Goal: Information Seeking & Learning: Check status

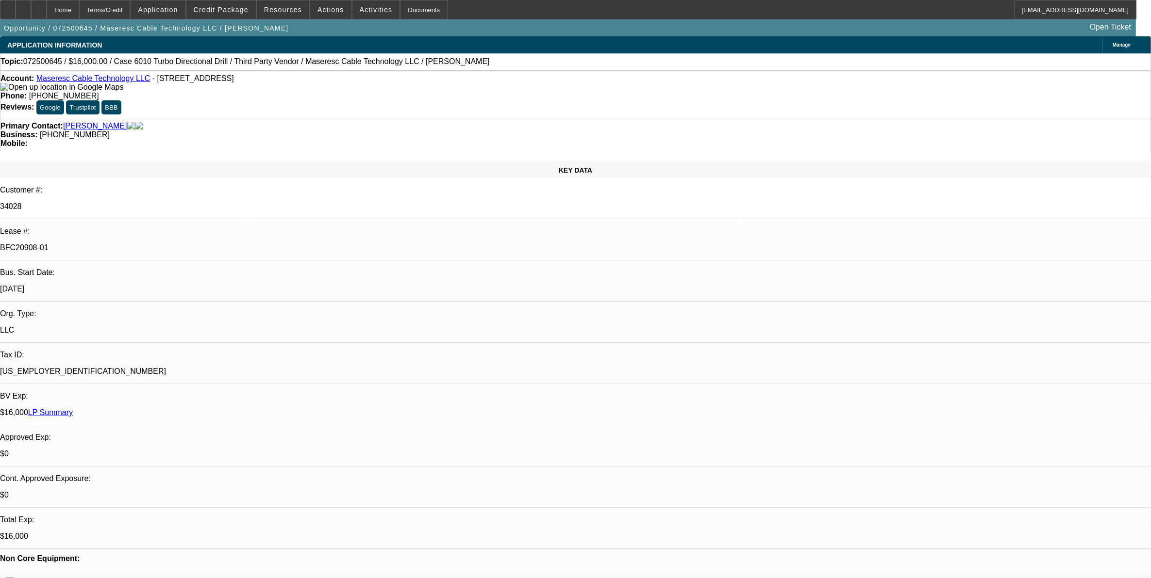
select select "0"
select select "2"
select select "0"
select select "2"
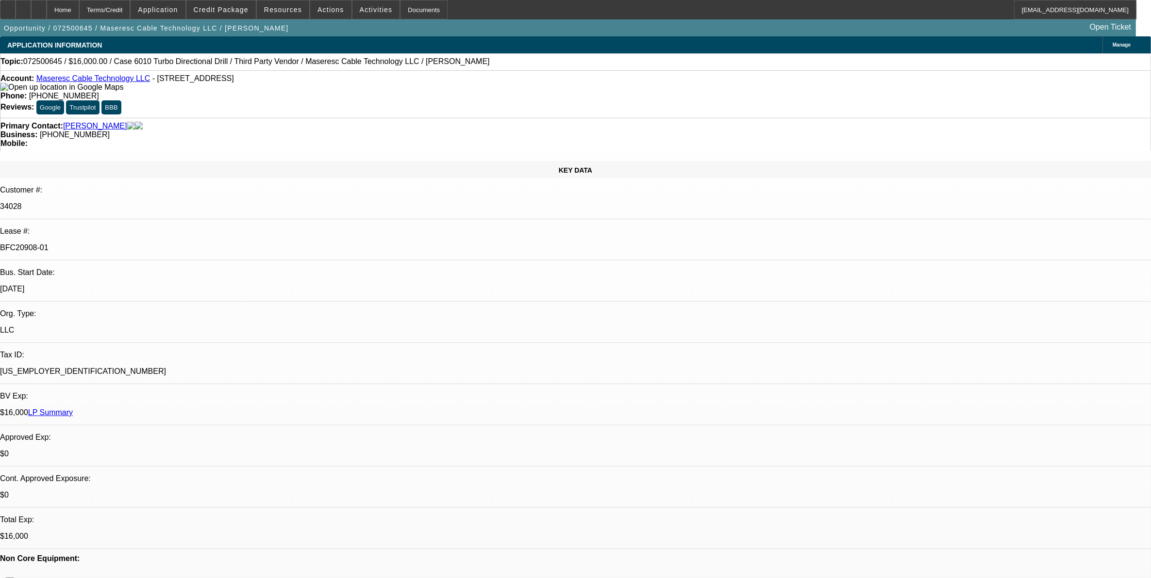
select select "0"
select select "2"
select select "0"
select select "1"
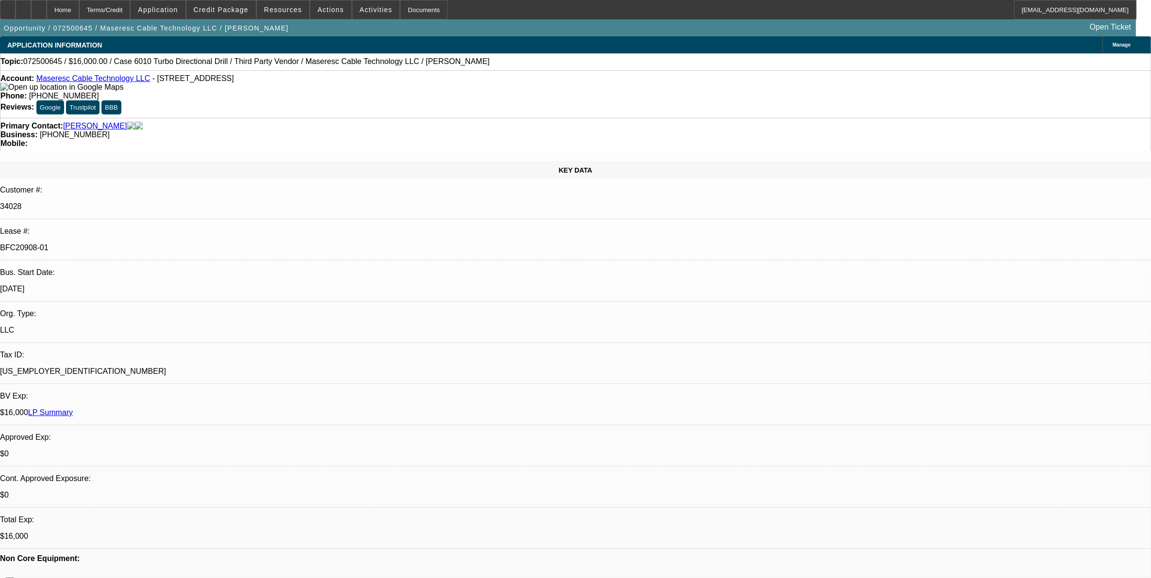
select select "2"
select select "6"
select select "1"
select select "2"
select select "6"
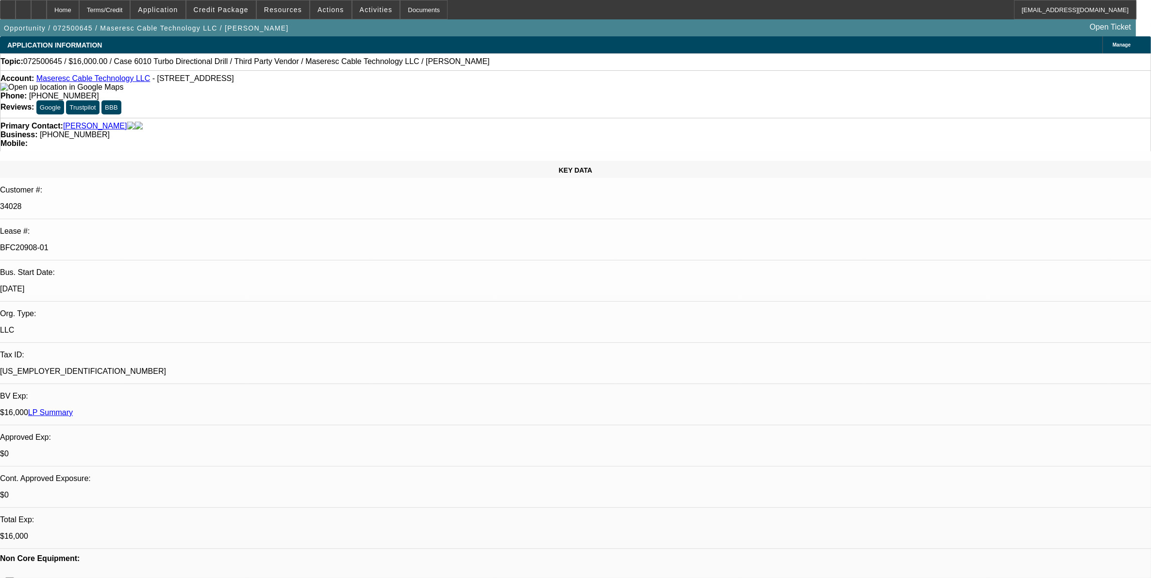
select select "1"
select select "2"
select select "6"
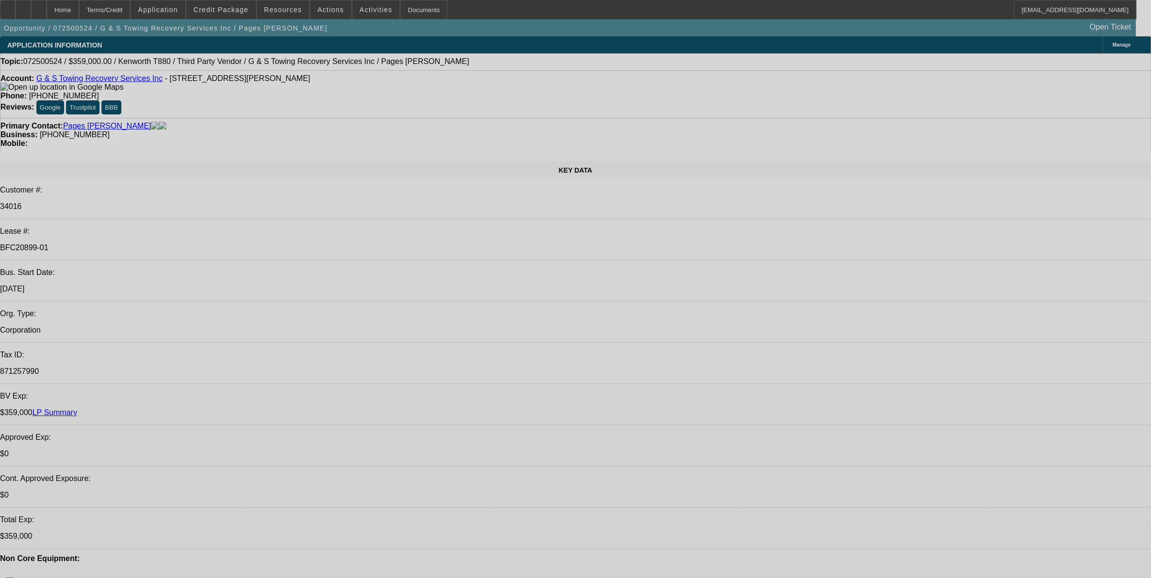
select select "0"
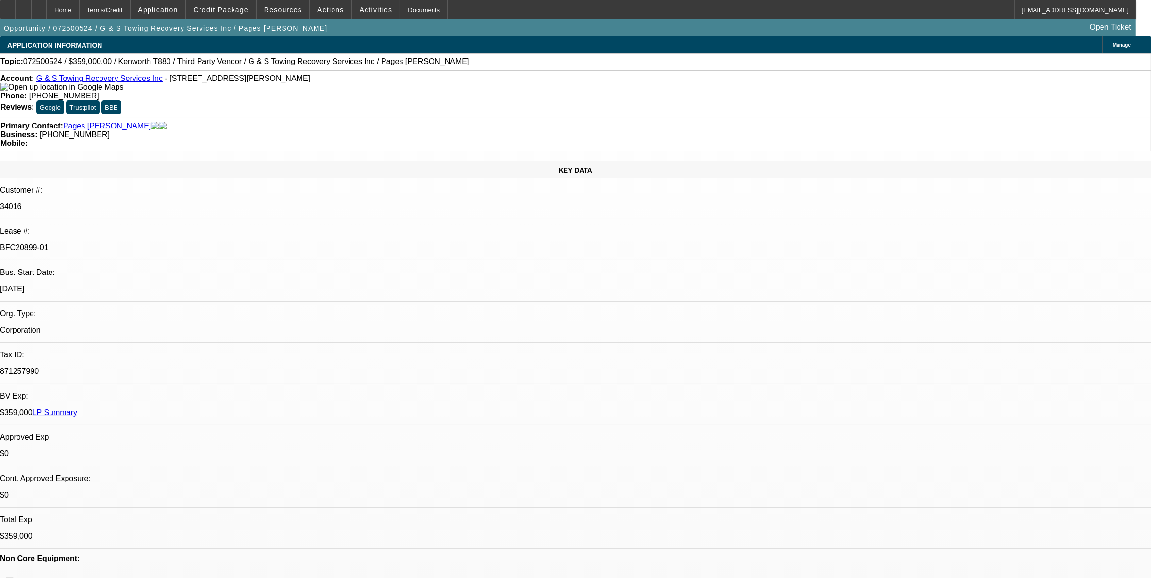
select select "0"
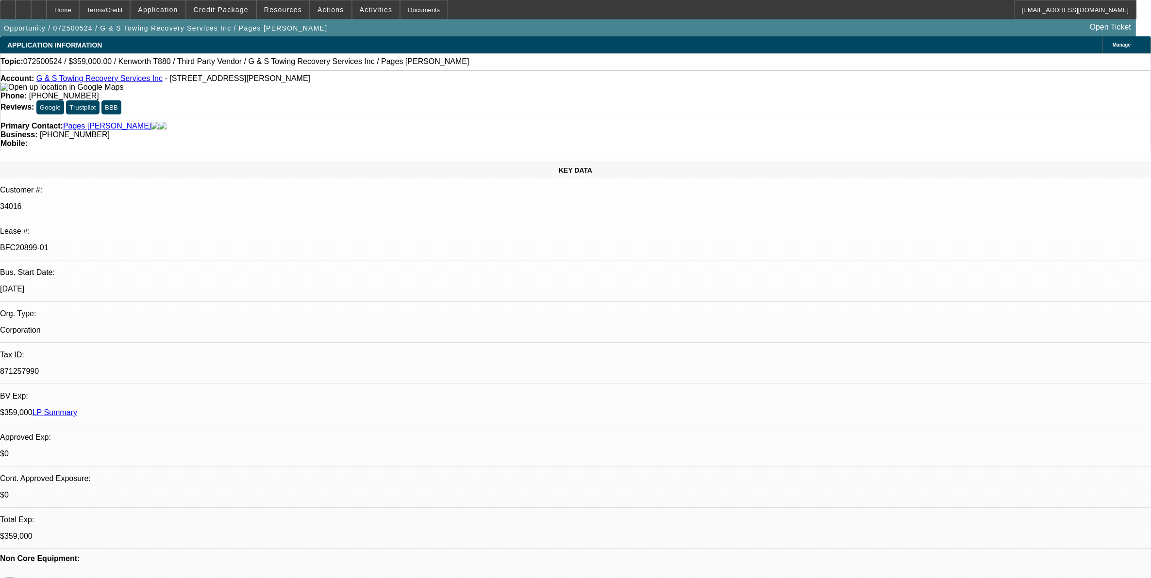
select select "0"
select select "1"
select select "2"
select select "6"
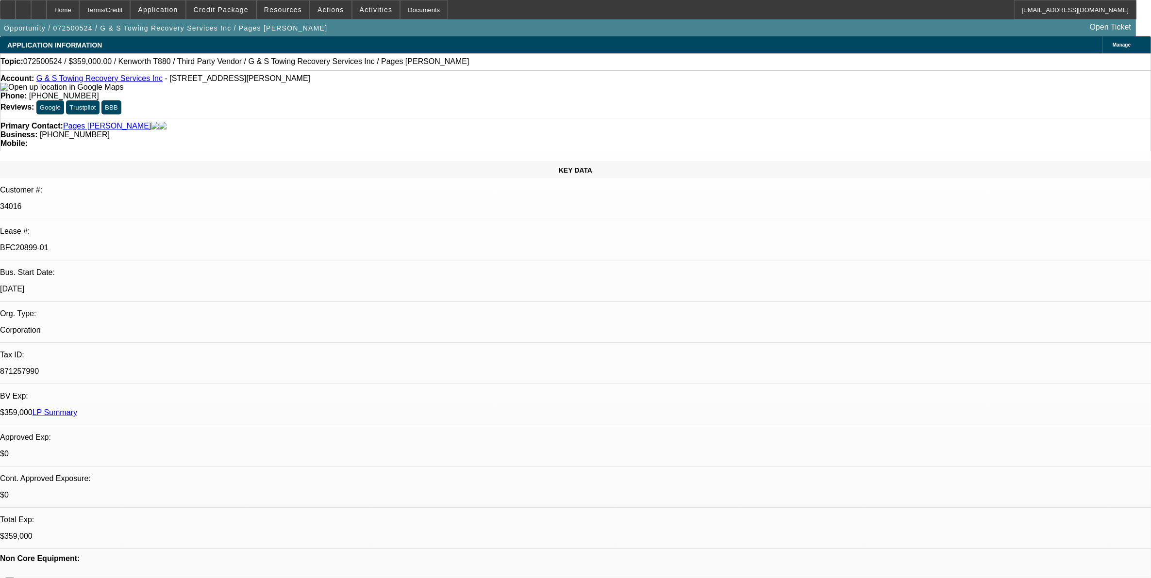
select select "1"
select select "2"
select select "6"
select select "1"
select select "2"
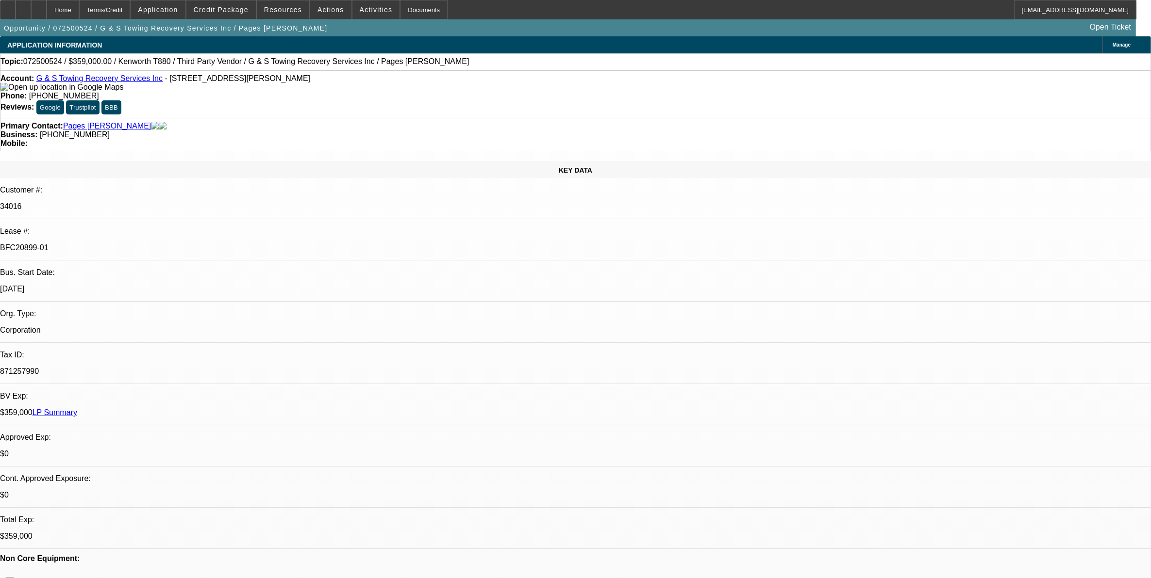
select select "6"
select select "1"
select select "2"
select select "6"
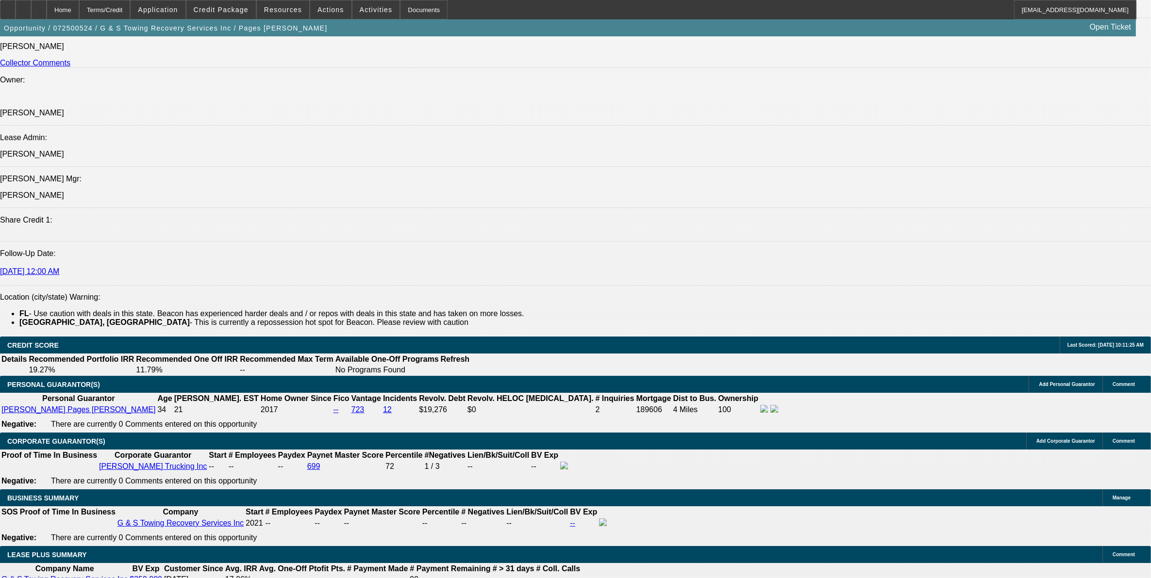
scroll to position [1516, 0]
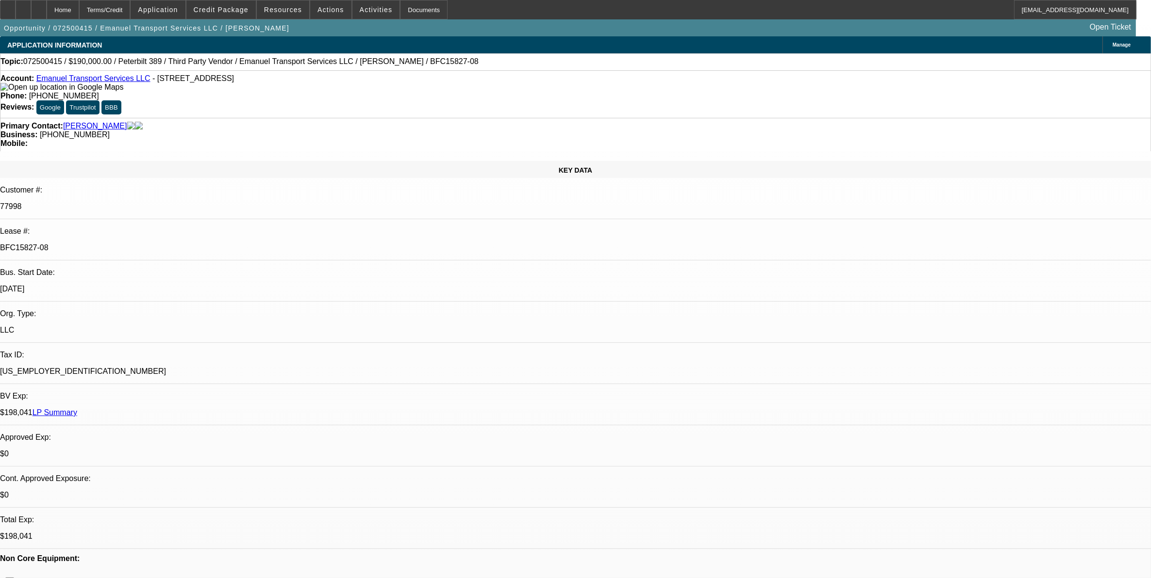
select select "0"
select select "2"
select select "0"
select select "2"
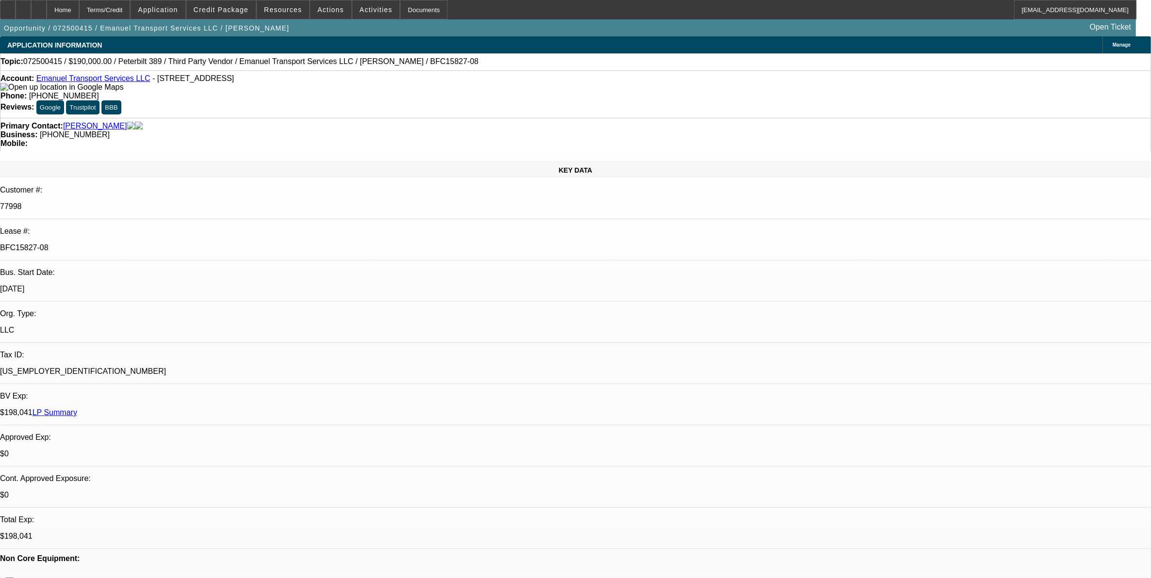
select select "0"
select select "2"
select select "0"
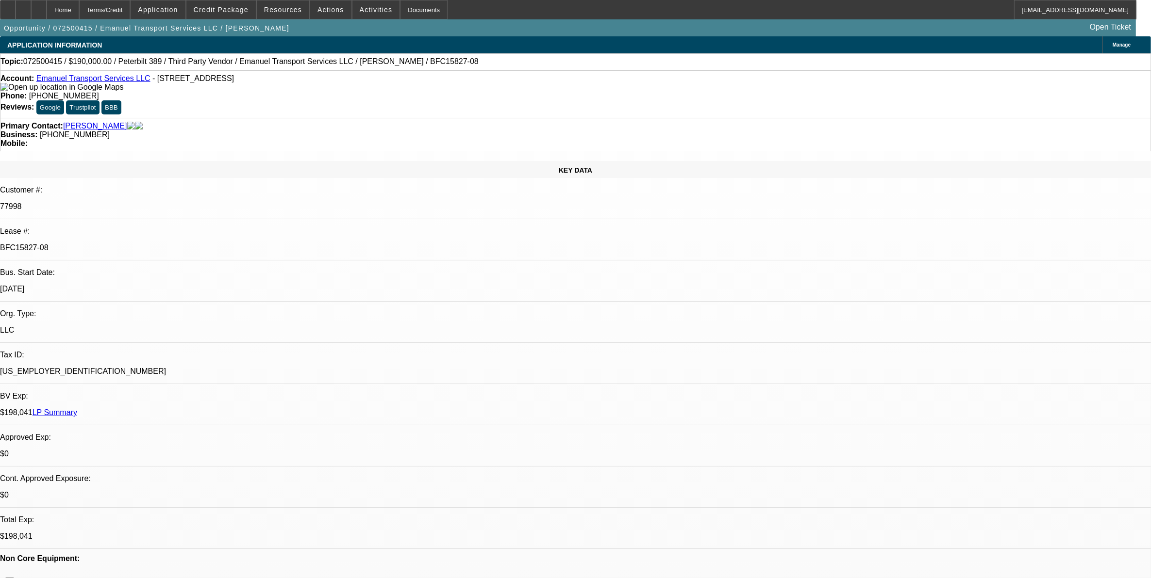
select select "2"
select select "0"
select select "1"
select select "2"
select select "6"
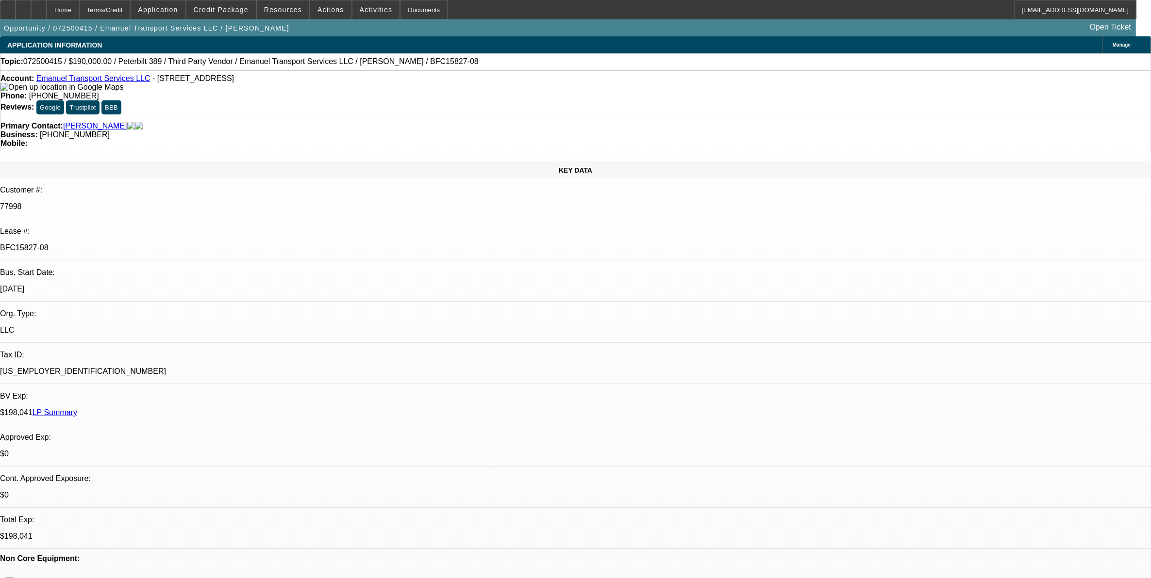
select select "1"
select select "2"
select select "6"
select select "1"
select select "2"
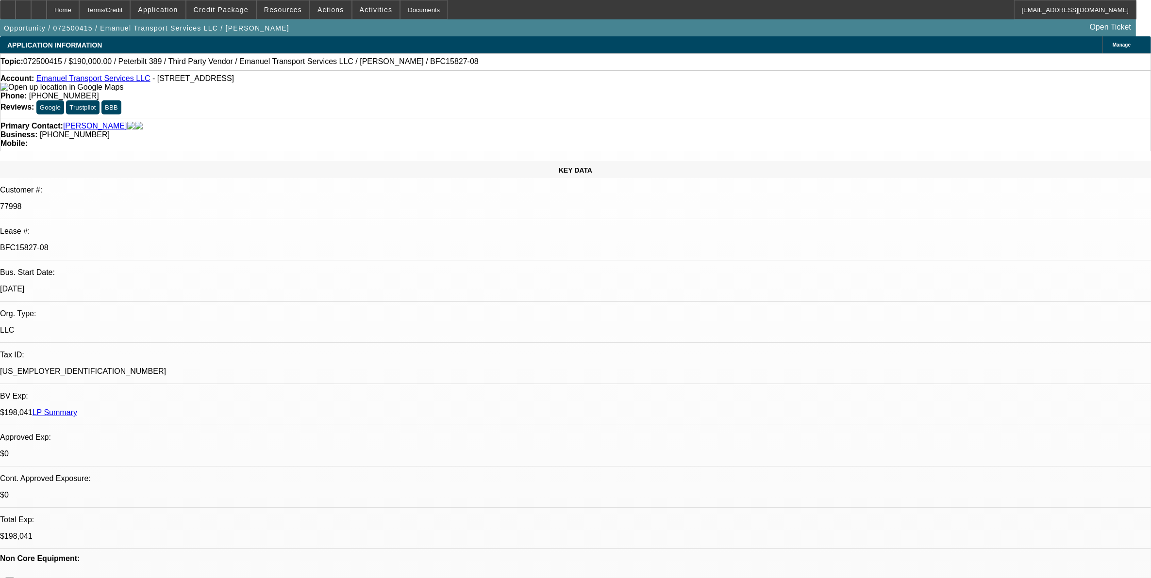
select select "6"
select select "1"
select select "2"
select select "6"
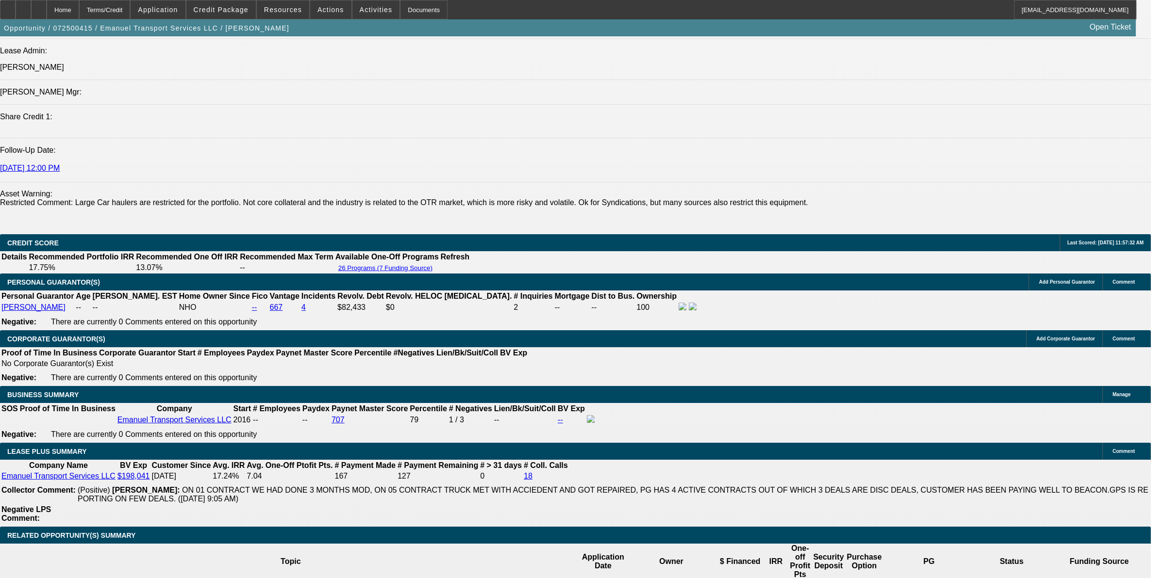
scroll to position [1395, 0]
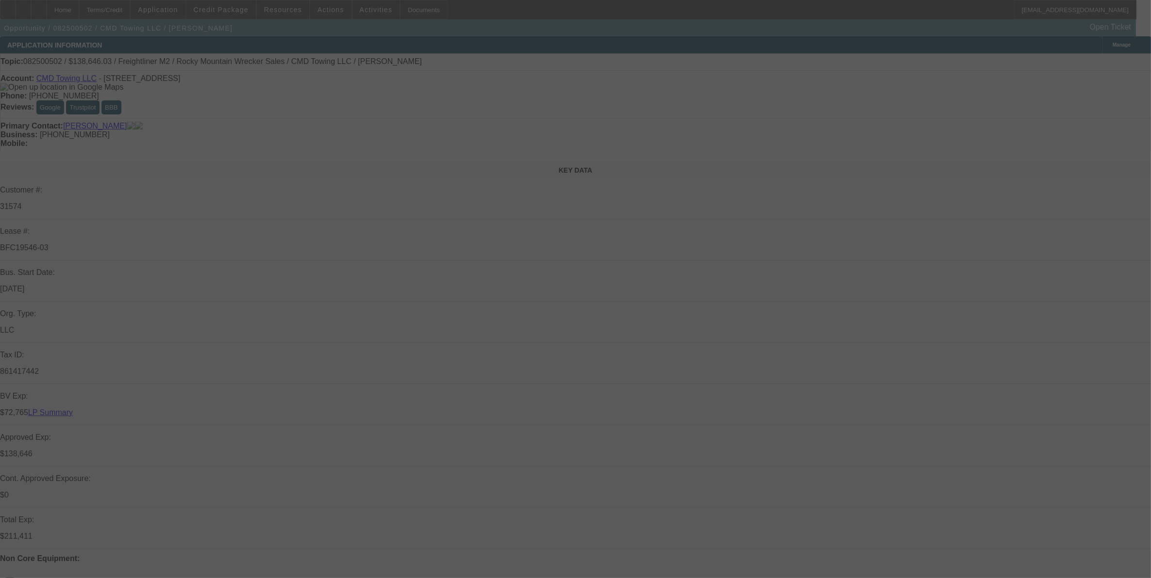
select select "0"
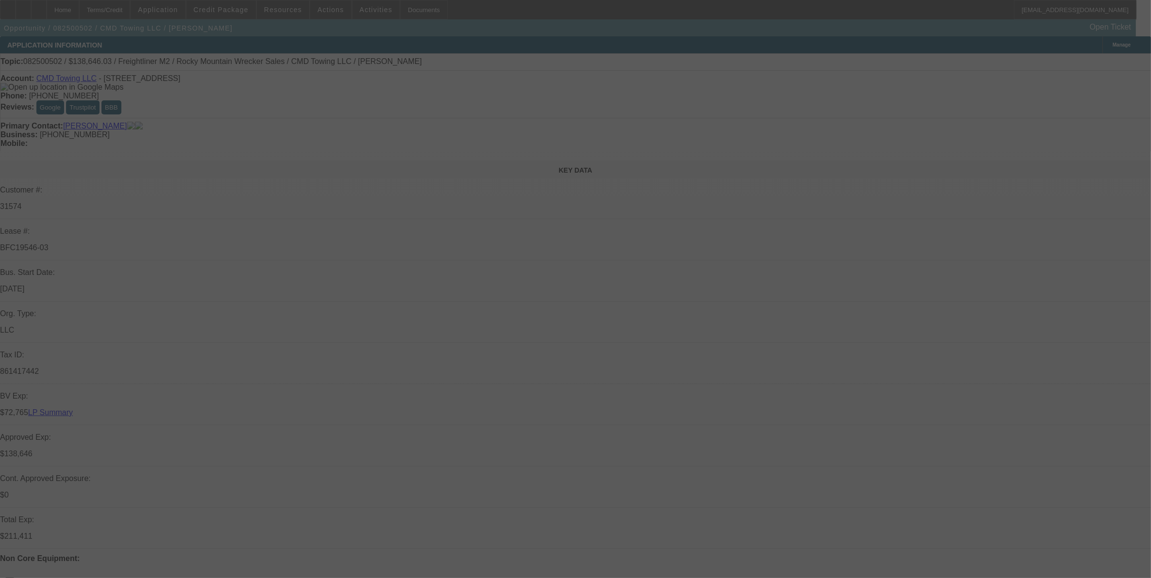
select select "0"
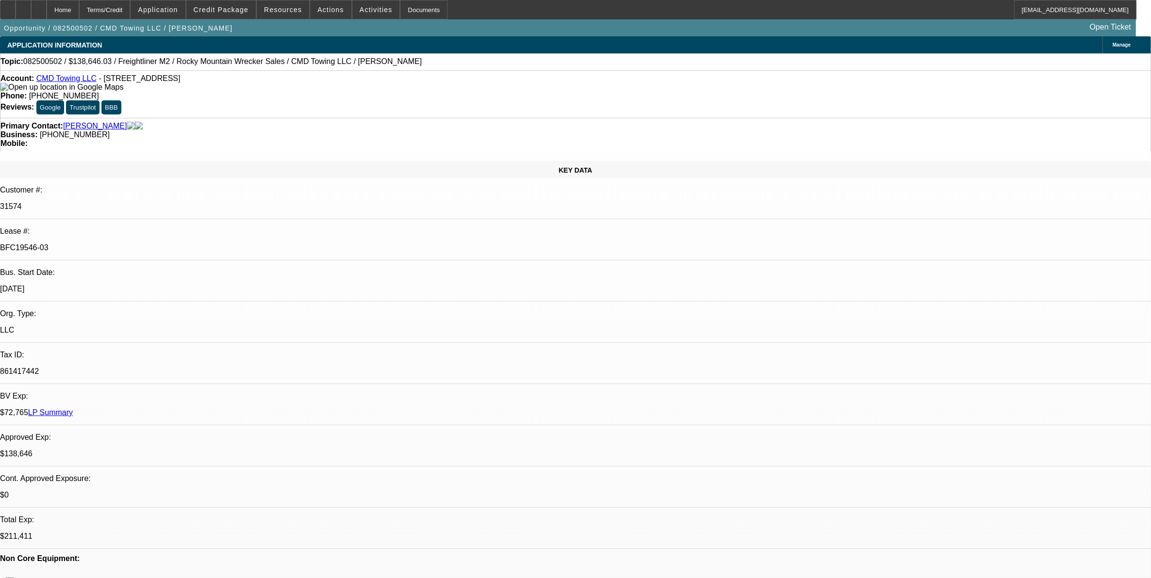
select select "1"
select select "6"
select select "1"
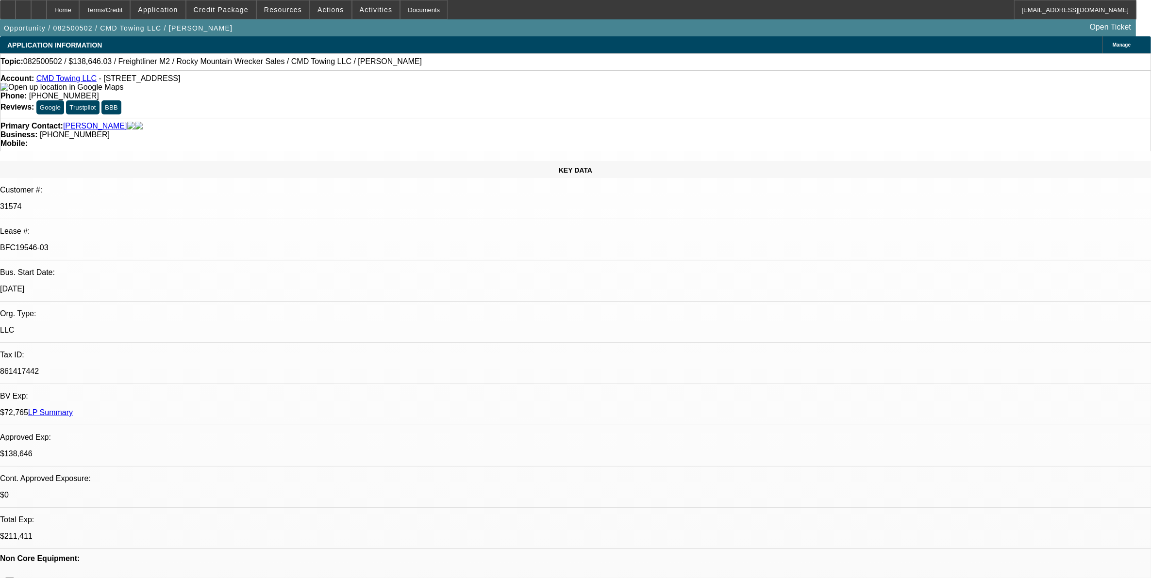
select select "6"
select select "1"
select select "6"
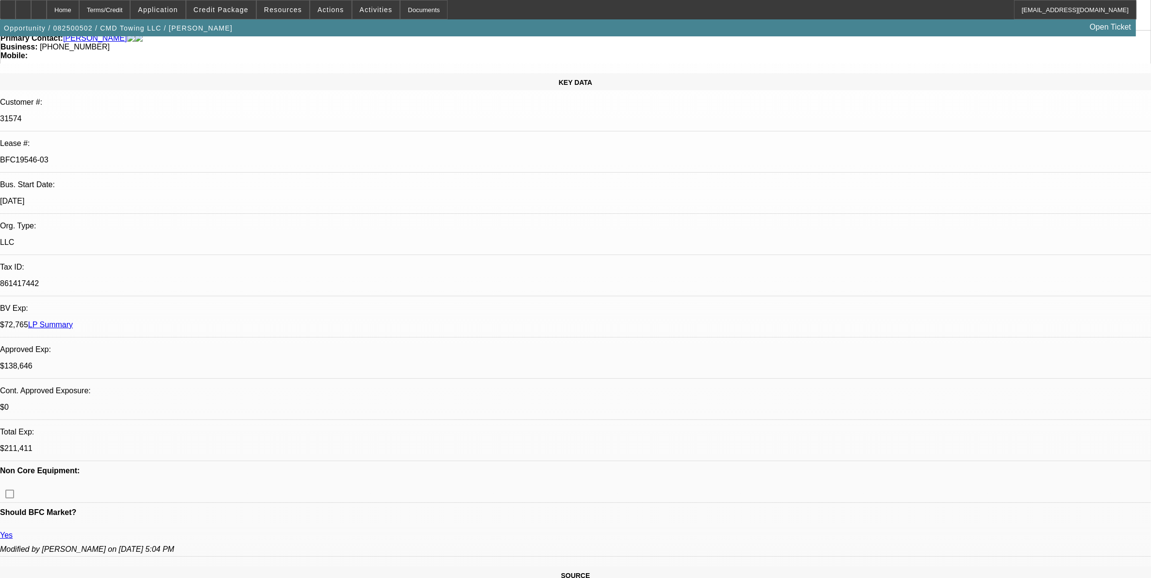
scroll to position [182, 0]
